Goal: Find specific page/section: Find specific page/section

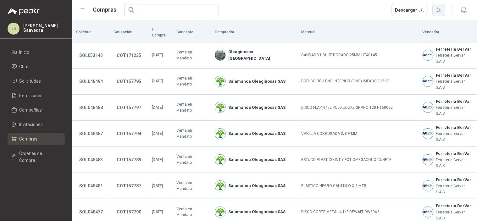
click at [442, 10] on icon "button" at bounding box center [438, 9] width 7 height 7
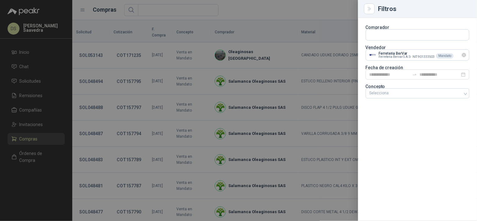
click at [465, 54] on icon "Limpiar" at bounding box center [463, 54] width 5 height 5
click at [449, 56] on input "text" at bounding box center [417, 55] width 103 height 11
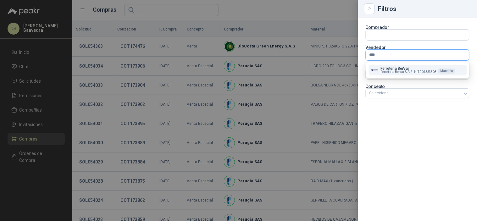
type input "*****"
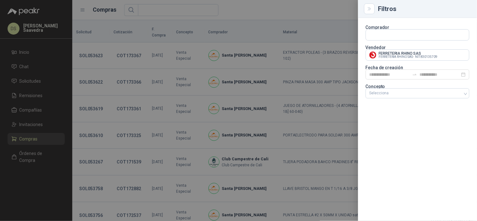
click at [320, 14] on div at bounding box center [238, 110] width 477 height 221
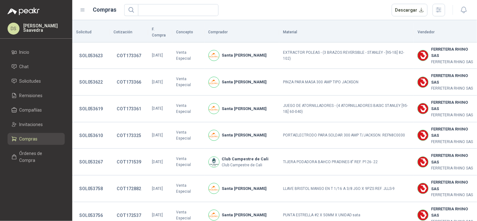
click at [301, 11] on div "Descargar" at bounding box center [284, 10] width 321 height 13
